Goal: Transaction & Acquisition: Purchase product/service

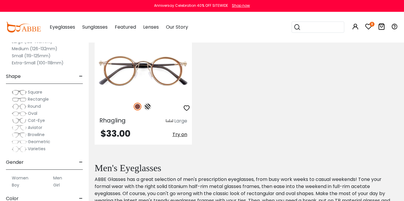
scroll to position [286, 0]
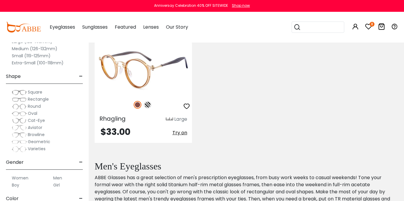
click at [148, 104] on img at bounding box center [148, 105] width 8 height 8
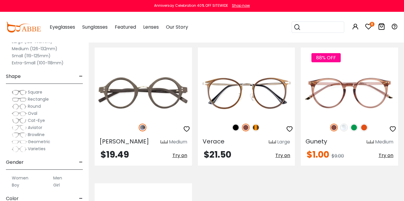
scroll to position [114, 0]
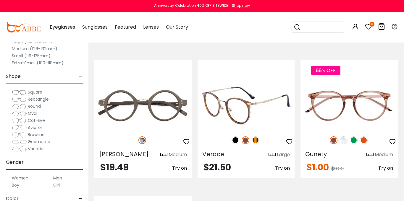
click at [232, 137] on div at bounding box center [246, 140] width 97 height 12
click at [234, 140] on img at bounding box center [236, 141] width 8 height 8
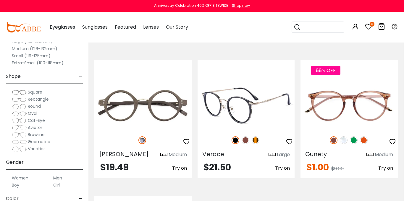
click at [256, 140] on img at bounding box center [256, 141] width 8 height 8
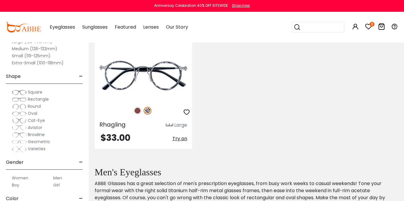
scroll to position [277, 0]
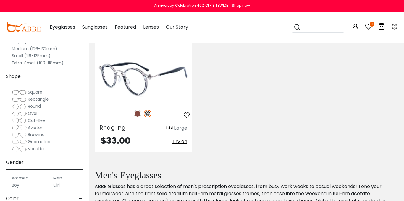
click at [172, 77] on img at bounding box center [143, 79] width 97 height 49
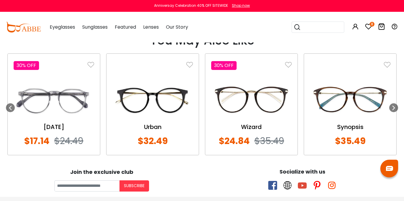
scroll to position [475, 5]
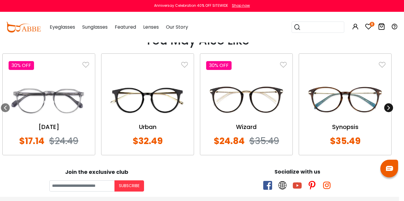
click at [388, 108] on icon at bounding box center [388, 108] width 5 height 5
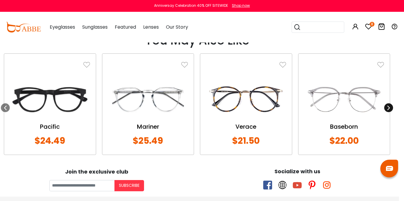
click at [388, 108] on icon at bounding box center [388, 108] width 5 height 5
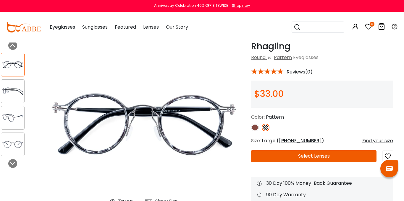
scroll to position [0, 5]
